Goal: Task Accomplishment & Management: Complete application form

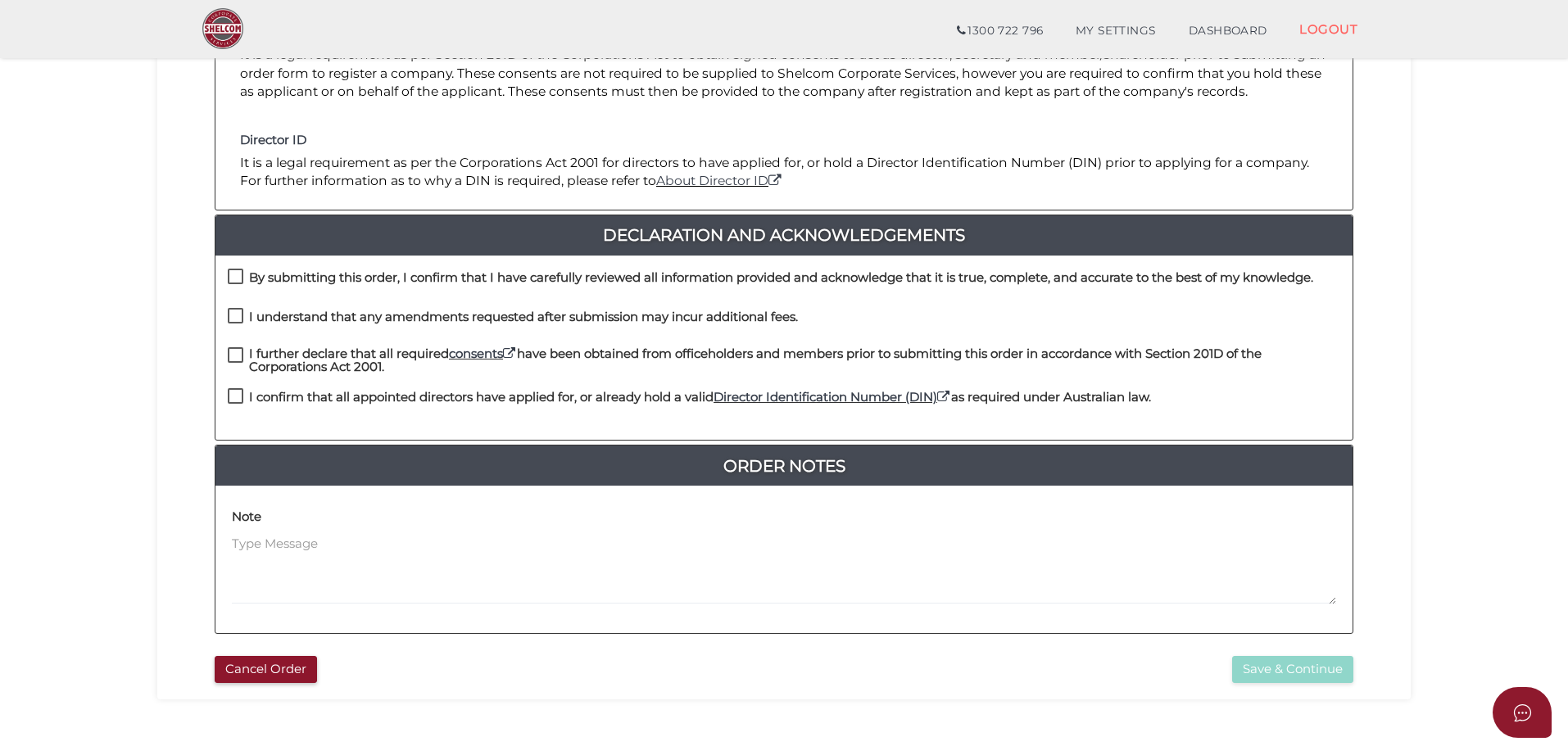
scroll to position [327, 0]
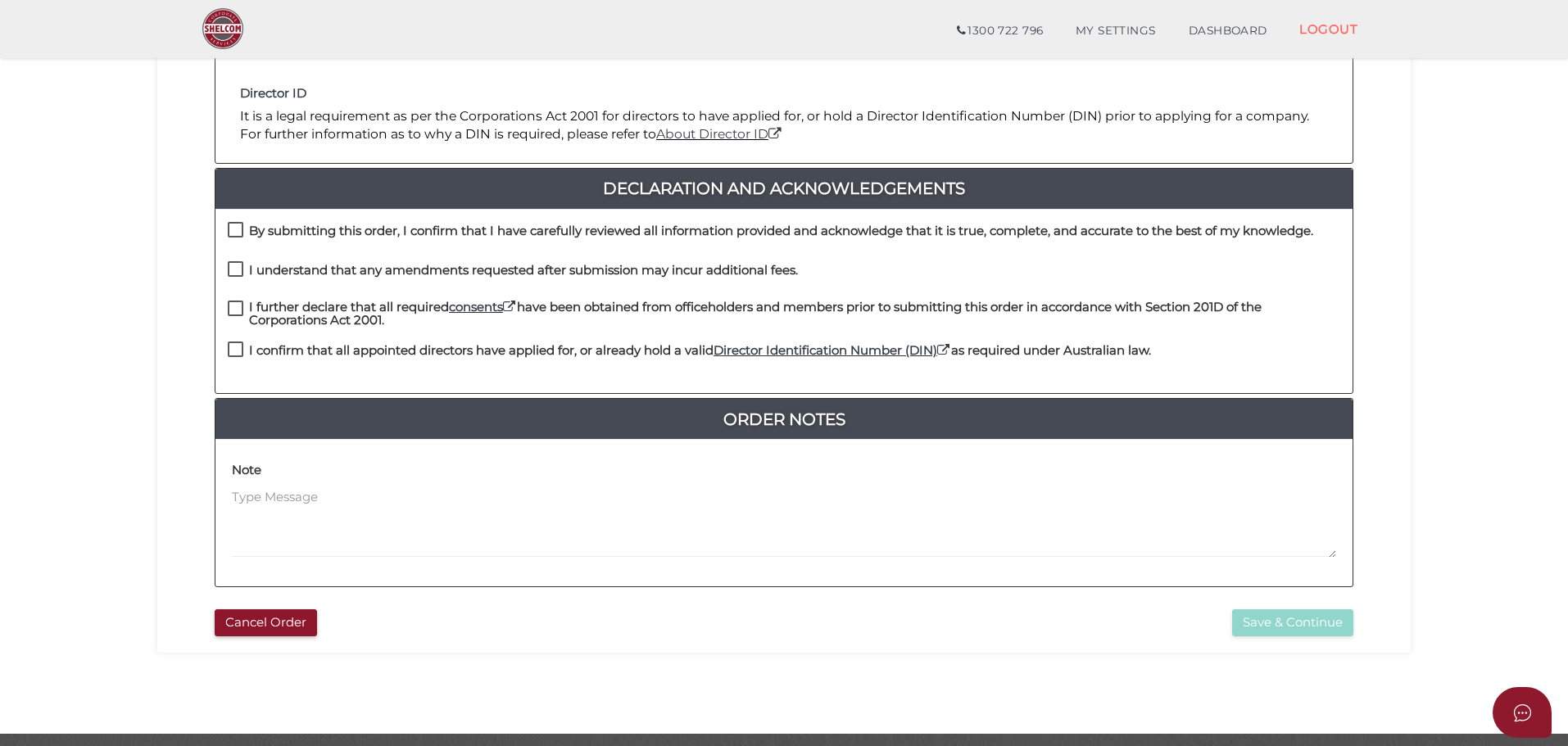
click at [236, 228] on label "By submitting this order, I confirm that I have carefully reviewed all informat…" at bounding box center [770, 234] width 1085 height 20
checkbox input "true"
click at [232, 264] on label "I understand that any amendments requested after submission may incur additiona…" at bounding box center [513, 273] width 570 height 20
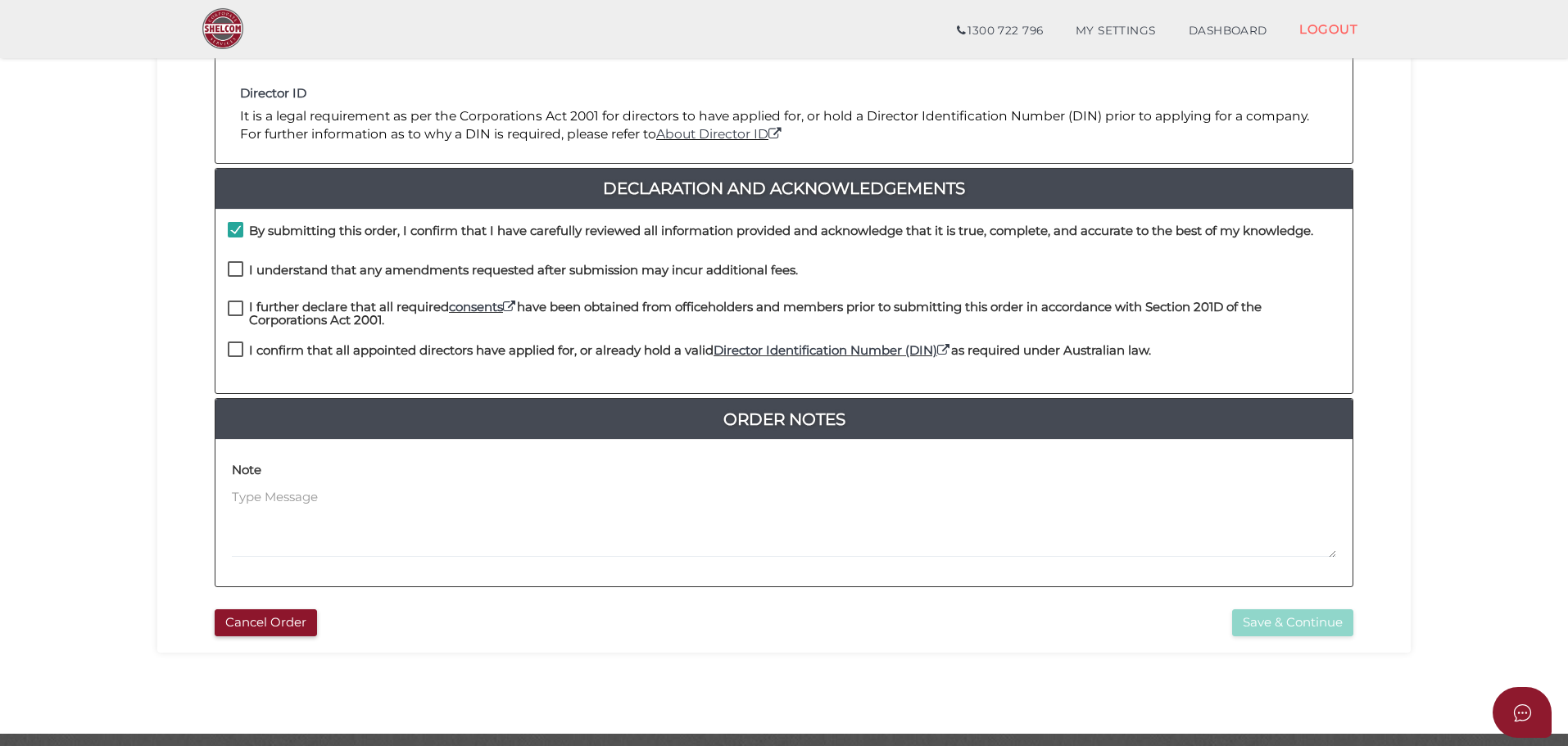
checkbox input "true"
click at [234, 302] on label "I further declare that all required consents have been obtained from officehold…" at bounding box center [784, 310] width 1113 height 20
checkbox input "true"
click at [234, 348] on label "I confirm that all appointed directors have applied for, or already hold a vali…" at bounding box center [689, 354] width 923 height 20
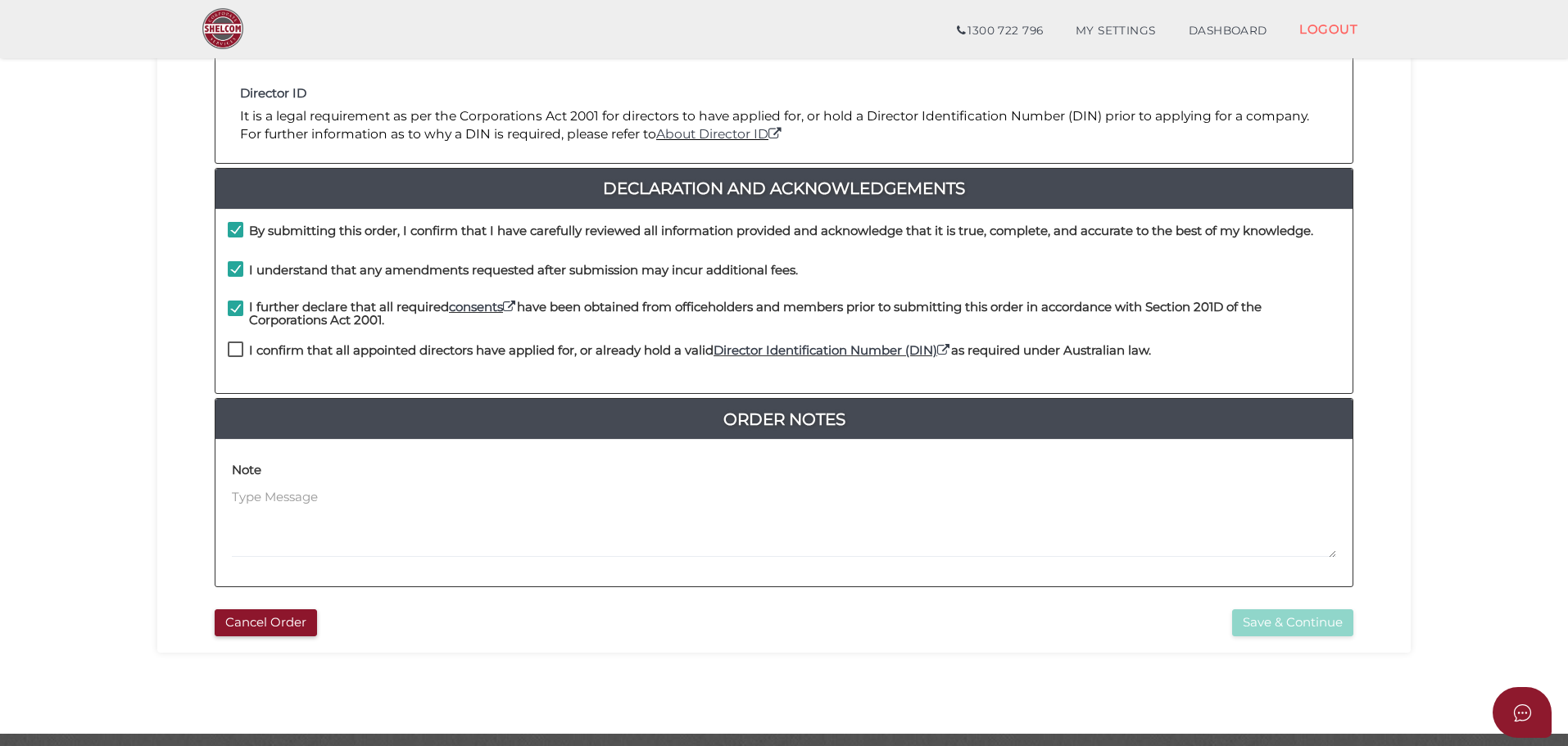
checkbox input "true"
click at [1287, 620] on button "Save & Continue" at bounding box center [1292, 623] width 121 height 27
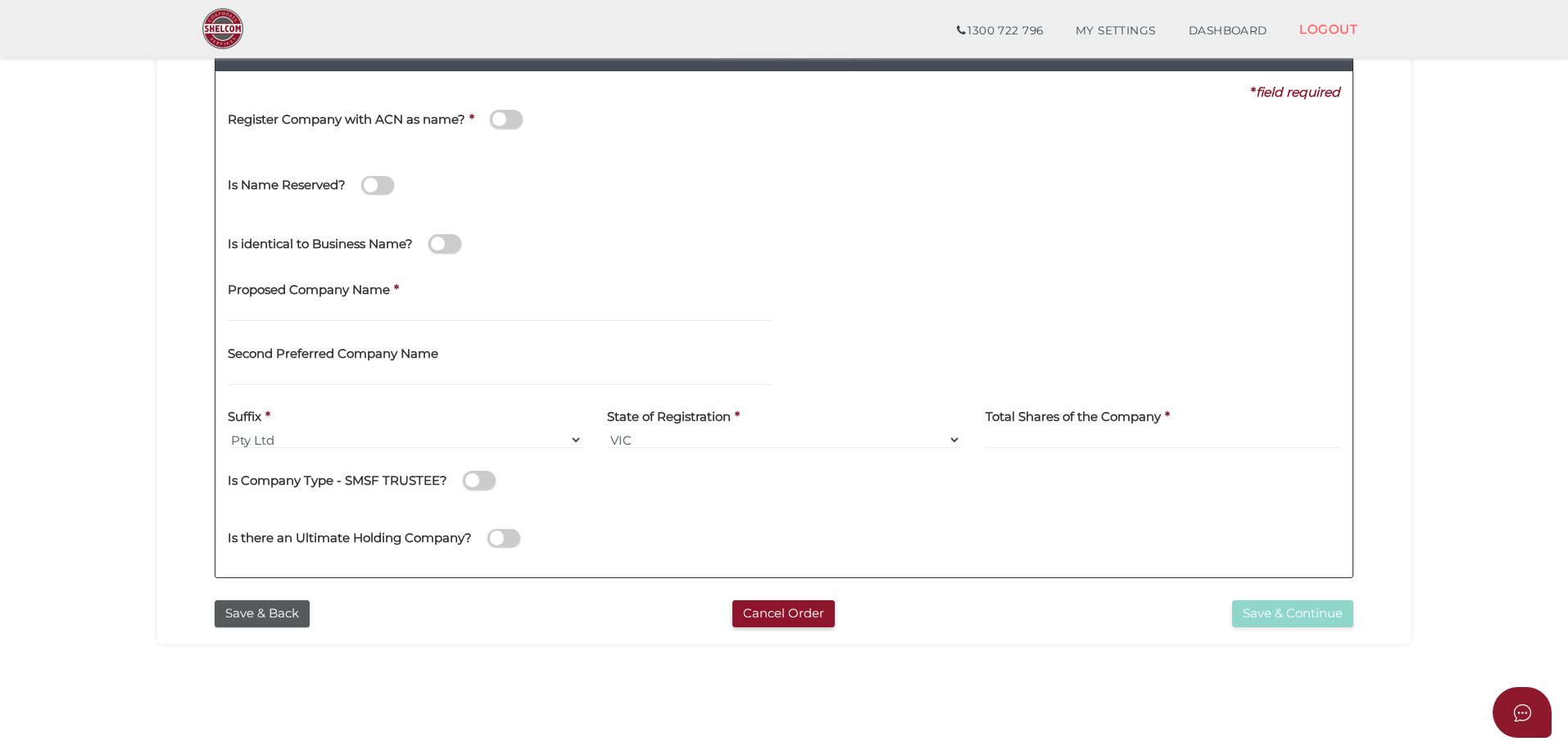
scroll to position [327, 0]
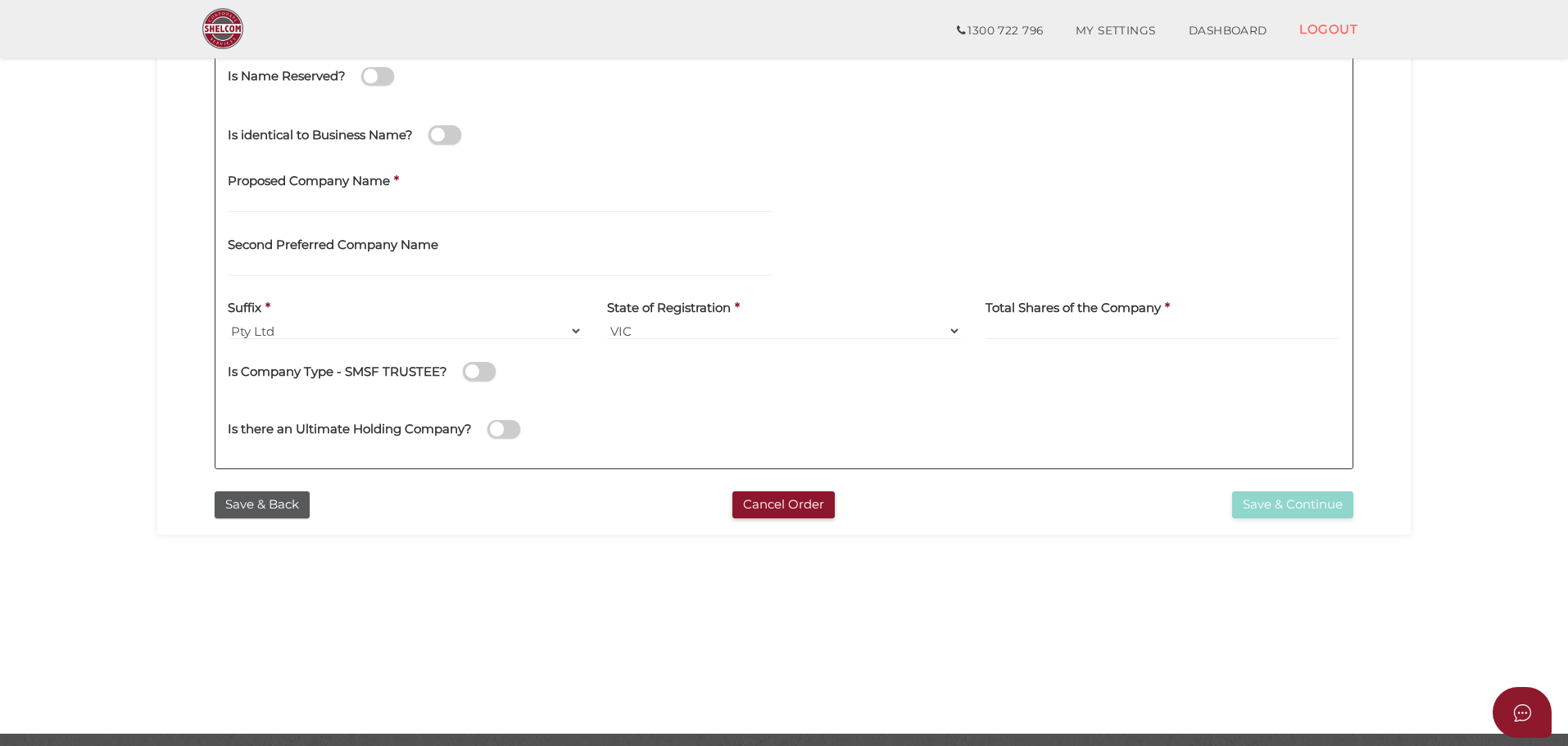
click at [304, 193] on label "Proposed Company Name" at bounding box center [309, 179] width 162 height 34
click at [298, 205] on input "text" at bounding box center [499, 204] width 544 height 18
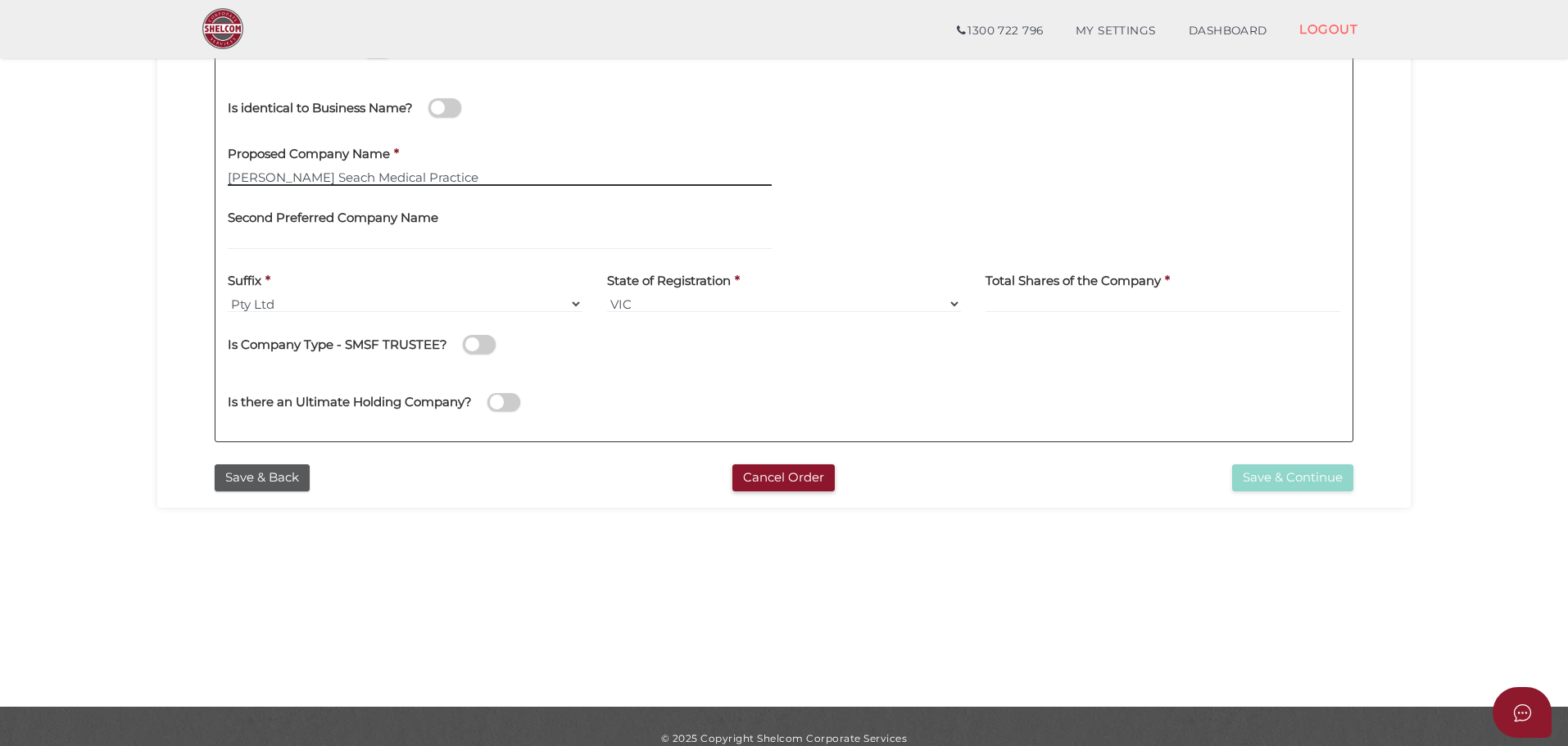
scroll to position [378, 0]
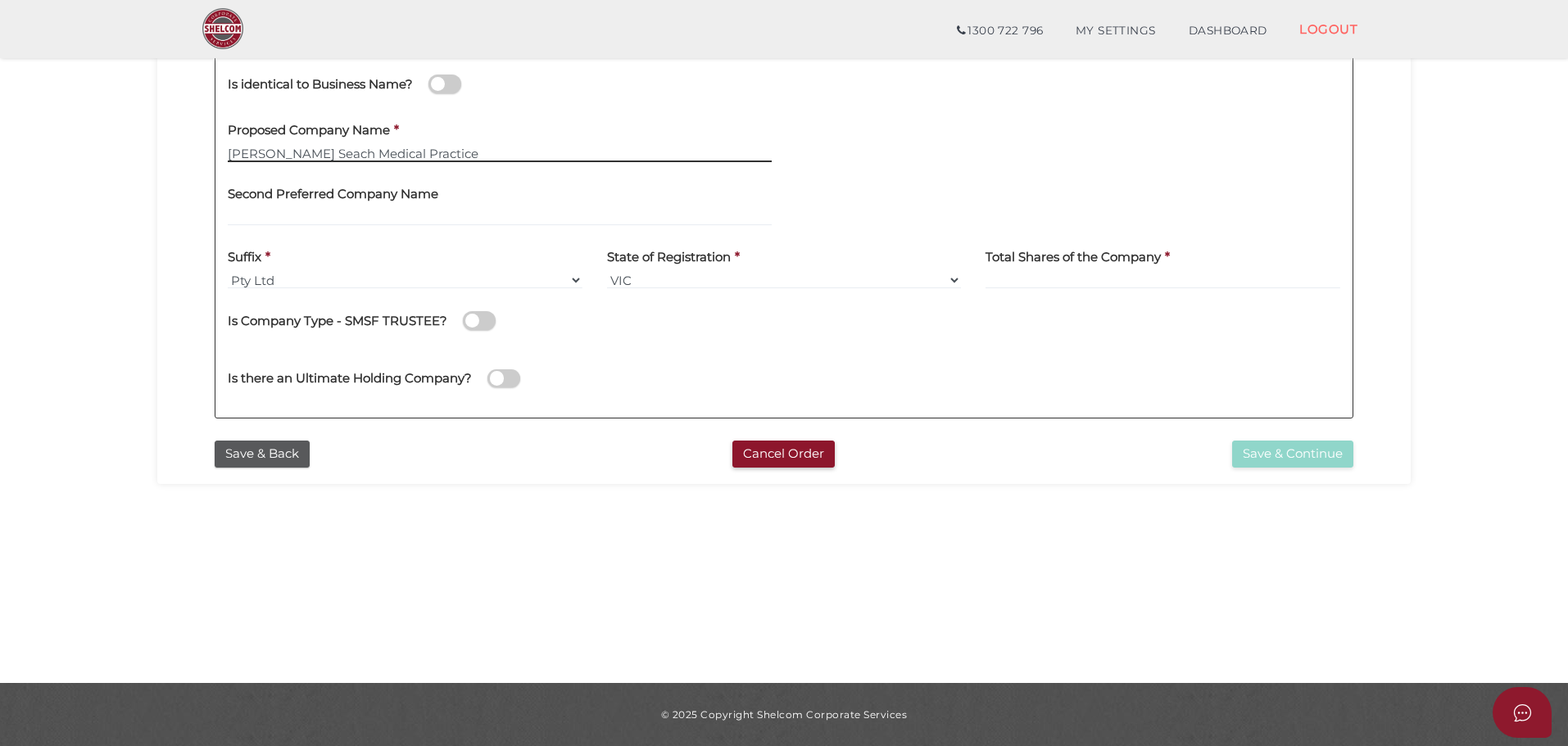
type input "Anderson Seach Medical Practice"
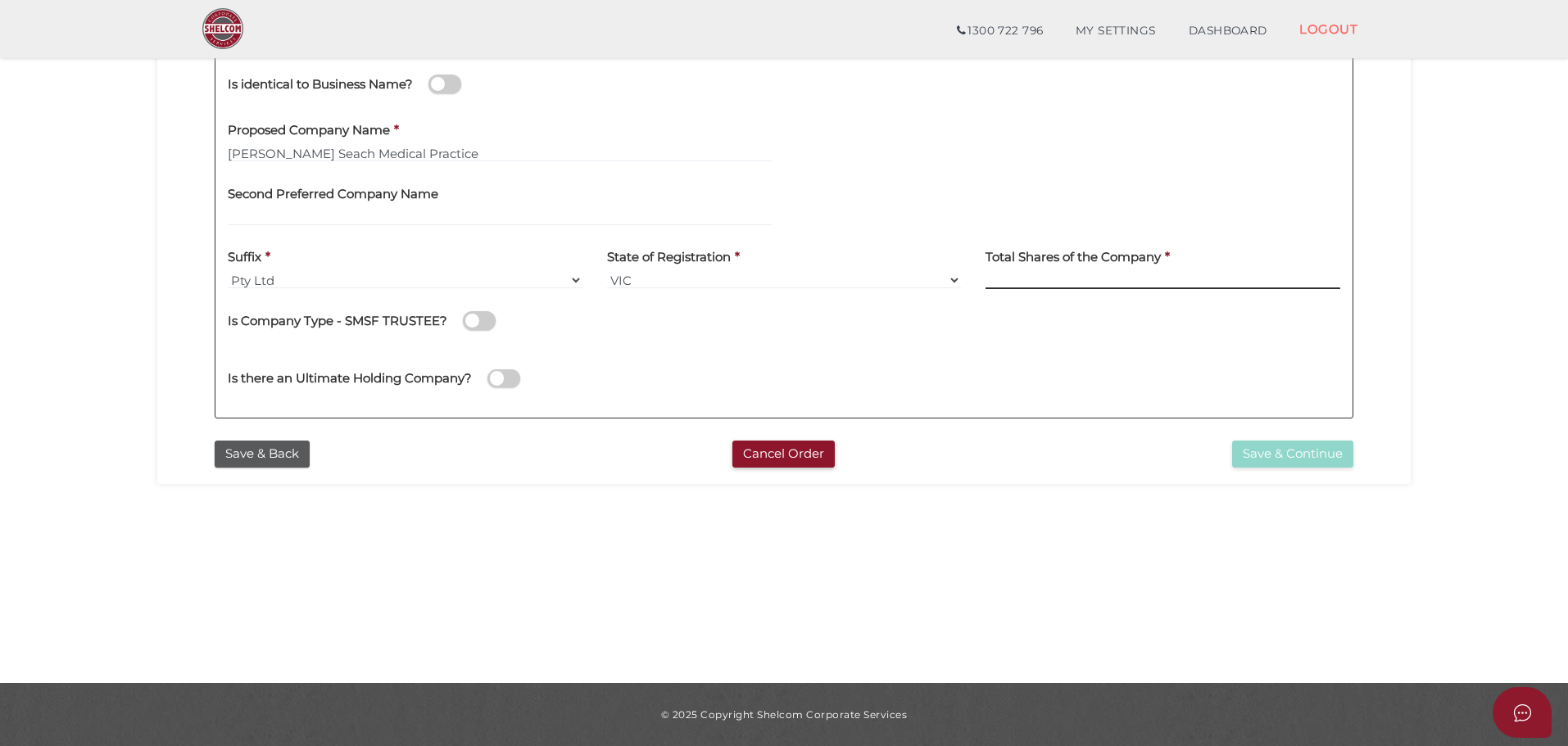
click at [1028, 279] on input at bounding box center [1163, 280] width 355 height 18
type input "10"
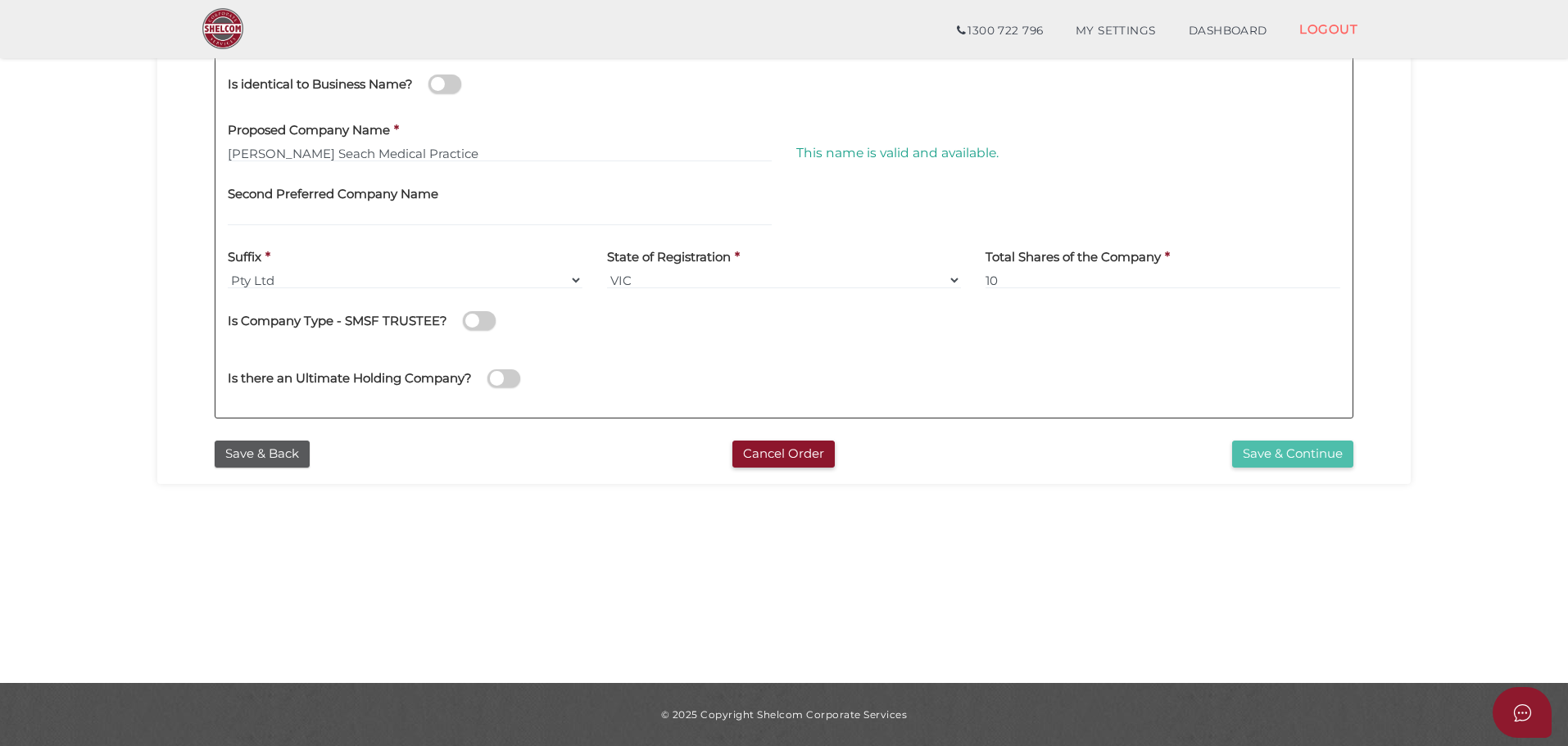
click at [1298, 458] on button "Save & Continue" at bounding box center [1292, 453] width 121 height 27
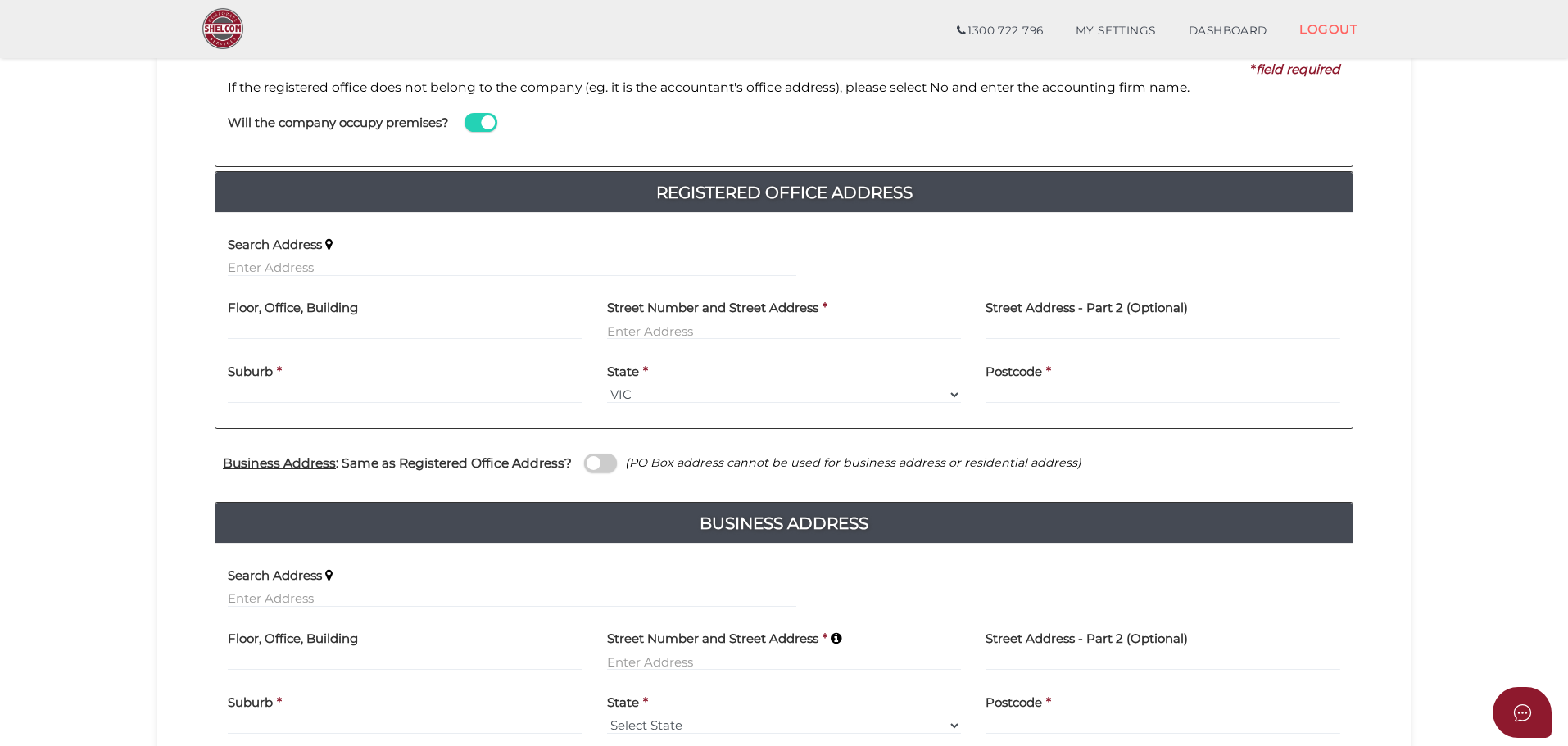
scroll to position [245, 0]
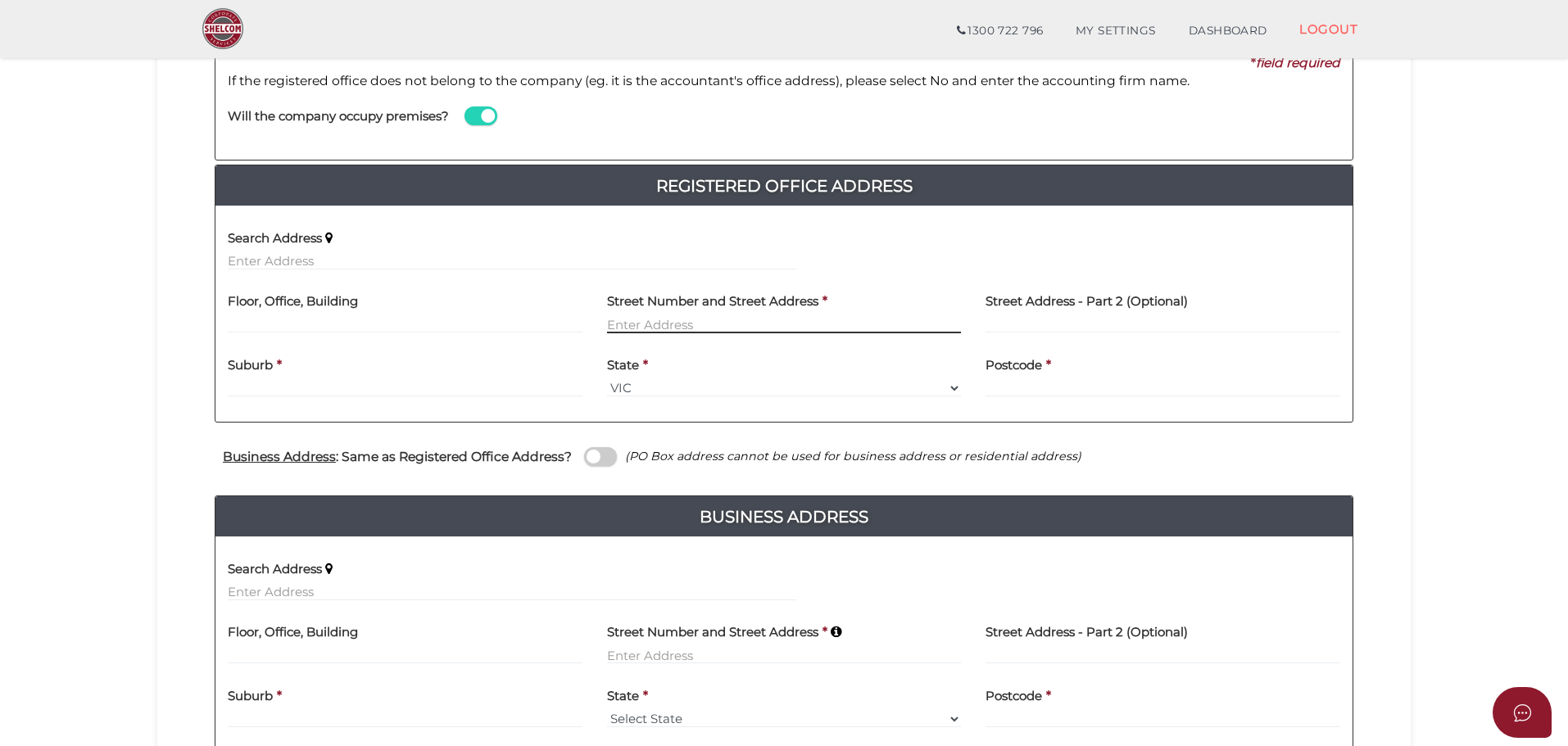
click at [719, 324] on input "text" at bounding box center [784, 324] width 355 height 18
type input "[STREET_ADDRESS]"
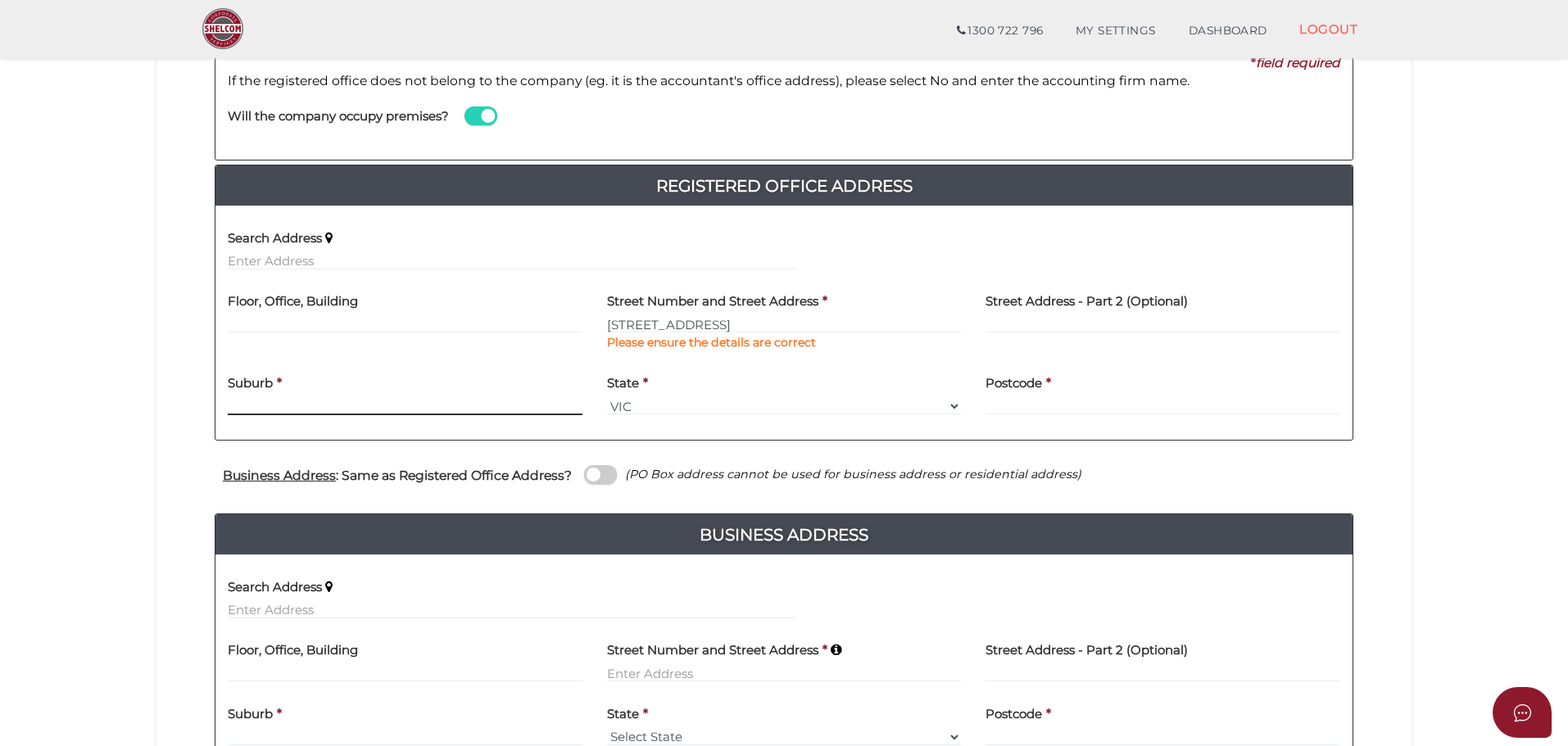
click at [318, 382] on div "Suburb *" at bounding box center [405, 390] width 355 height 51
click at [290, 403] on input "text" at bounding box center [405, 406] width 355 height 18
type input "Maffra"
type input "3860"
